Goal: Transaction & Acquisition: Purchase product/service

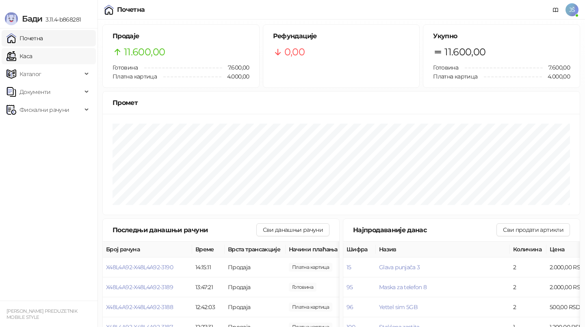
click at [32, 55] on link "Каса" at bounding box center [20, 56] width 26 height 16
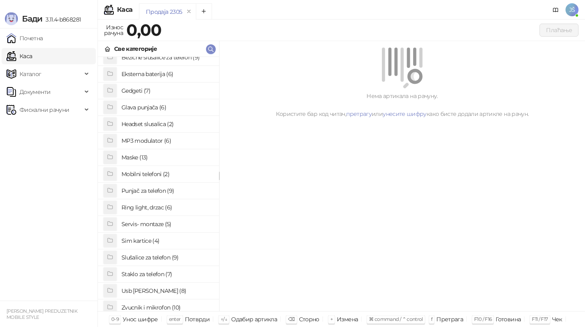
scroll to position [46, 0]
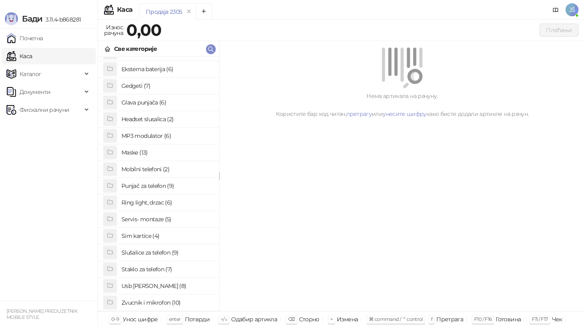
click at [146, 269] on h4 "Staklo za telefon (7)" at bounding box center [167, 269] width 91 height 13
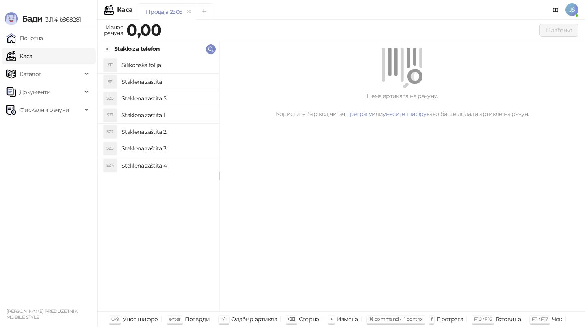
click at [160, 62] on h4 "Silikonska folija" at bounding box center [167, 65] width 91 height 13
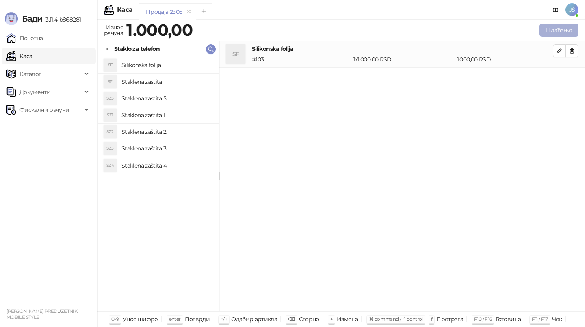
click at [547, 30] on button "Плаћање" at bounding box center [559, 30] width 39 height 13
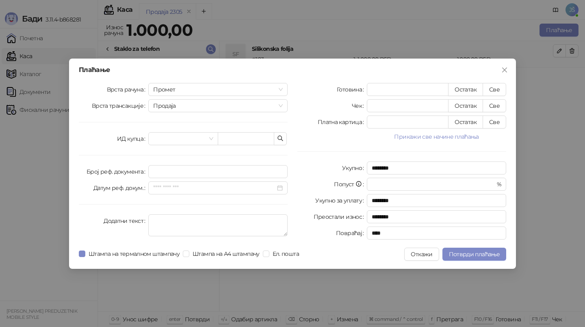
click at [421, 128] on div "Готовина * Остатак Све Чек * Остатак Све Платна картица * Остатак Све Прикажи с…" at bounding box center [402, 163] width 219 height 160
click at [417, 118] on input "*" at bounding box center [407, 122] width 81 height 12
click at [496, 124] on button "Све" at bounding box center [495, 121] width 24 height 13
type input "****"
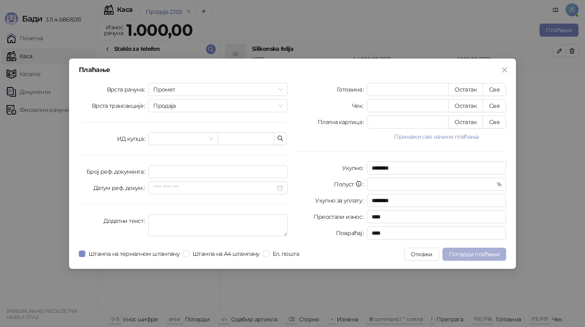
click at [469, 251] on span "Потврди плаћање" at bounding box center [474, 253] width 51 height 7
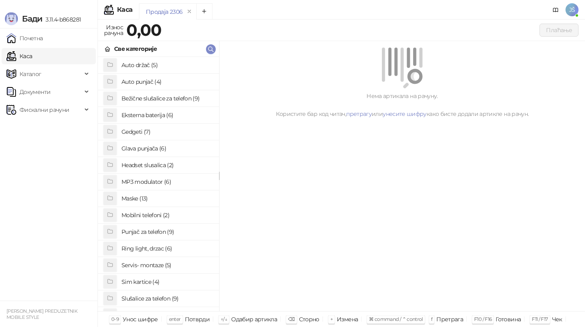
click at [155, 197] on h4 "Maske (13)" at bounding box center [167, 198] width 91 height 13
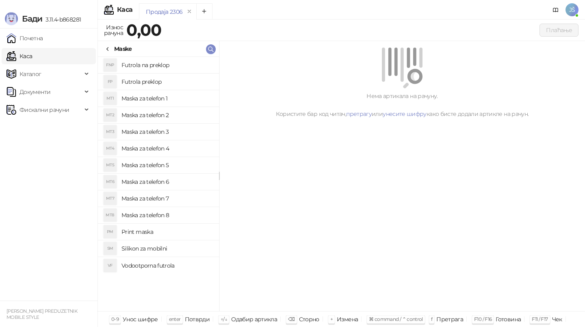
click at [175, 115] on h4 "Maska za telefon 2" at bounding box center [167, 115] width 91 height 13
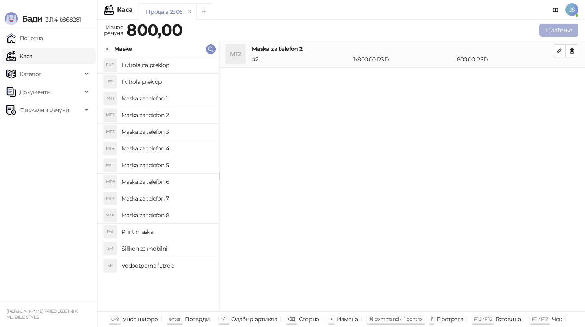
click at [571, 30] on button "Плаћање" at bounding box center [559, 30] width 39 height 13
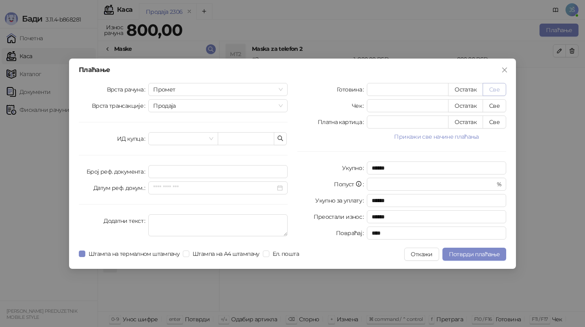
click at [493, 93] on button "Све" at bounding box center [495, 89] width 24 height 13
type input "***"
type input "****"
click at [464, 255] on span "Потврди плаћање" at bounding box center [474, 253] width 51 height 7
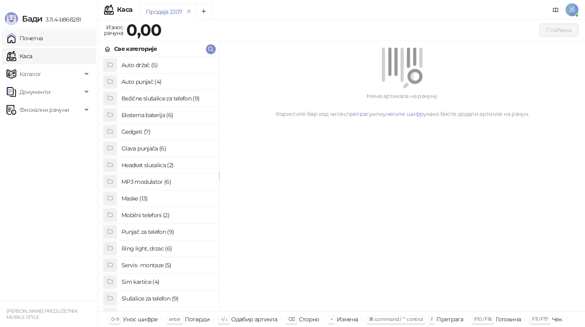
click at [43, 35] on link "Почетна" at bounding box center [25, 38] width 37 height 16
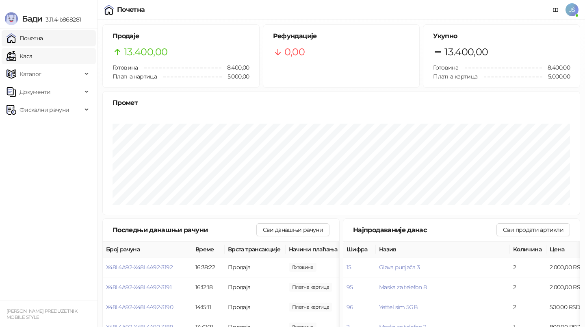
click at [32, 56] on link "Каса" at bounding box center [20, 56] width 26 height 16
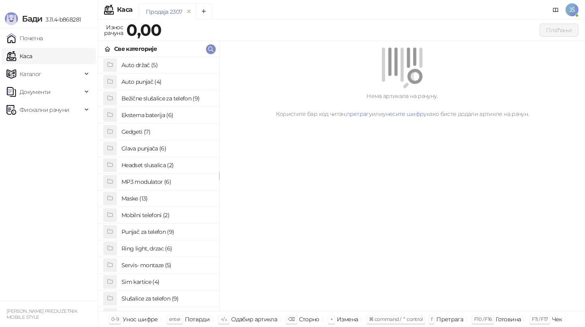
click at [161, 204] on h4 "Maske (13)" at bounding box center [167, 198] width 91 height 13
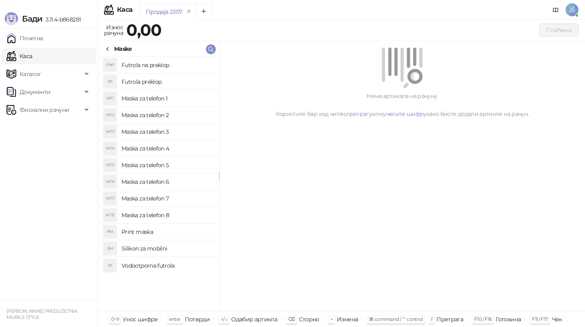
click at [181, 181] on h4 "Maska za telefon 6" at bounding box center [167, 181] width 91 height 13
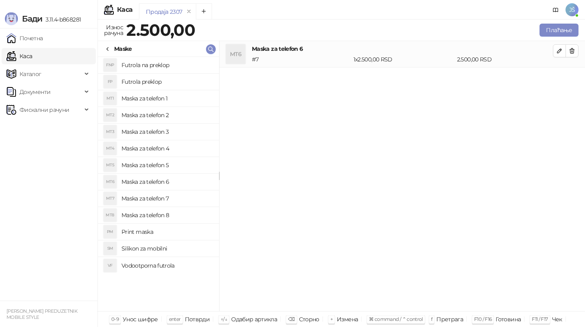
click at [167, 204] on h4 "Maska za telefon 7" at bounding box center [167, 198] width 91 height 13
click at [174, 213] on h4 "Maska za telefon 8" at bounding box center [167, 214] width 91 height 13
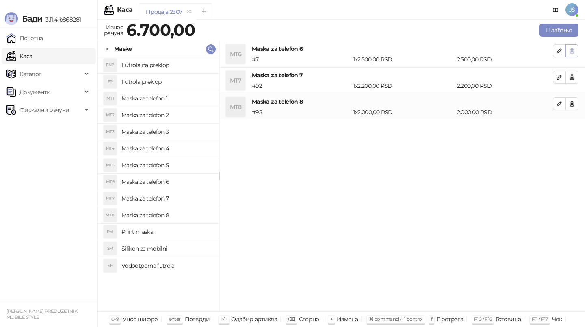
click at [576, 51] on button "button" at bounding box center [572, 50] width 13 height 13
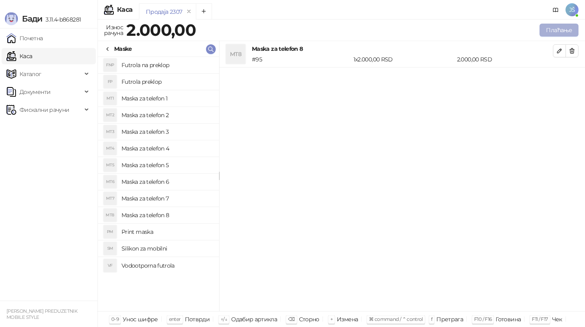
click at [559, 29] on button "Плаћање" at bounding box center [559, 30] width 39 height 13
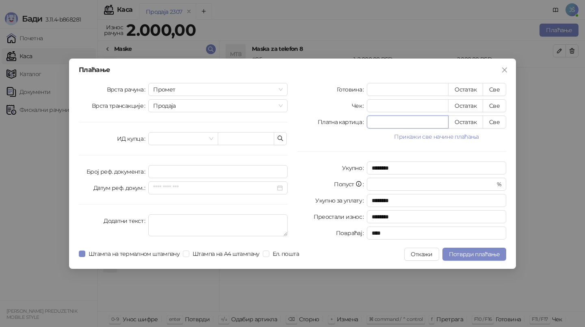
click at [422, 121] on input "*" at bounding box center [407, 122] width 81 height 12
click at [489, 123] on button "Све" at bounding box center [495, 121] width 24 height 13
type input "****"
click at [476, 255] on span "Потврди плаћање" at bounding box center [474, 253] width 51 height 7
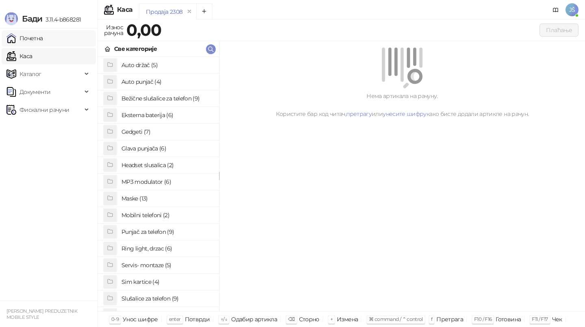
click at [43, 42] on link "Почетна" at bounding box center [25, 38] width 37 height 16
